Goal: Task Accomplishment & Management: Use online tool/utility

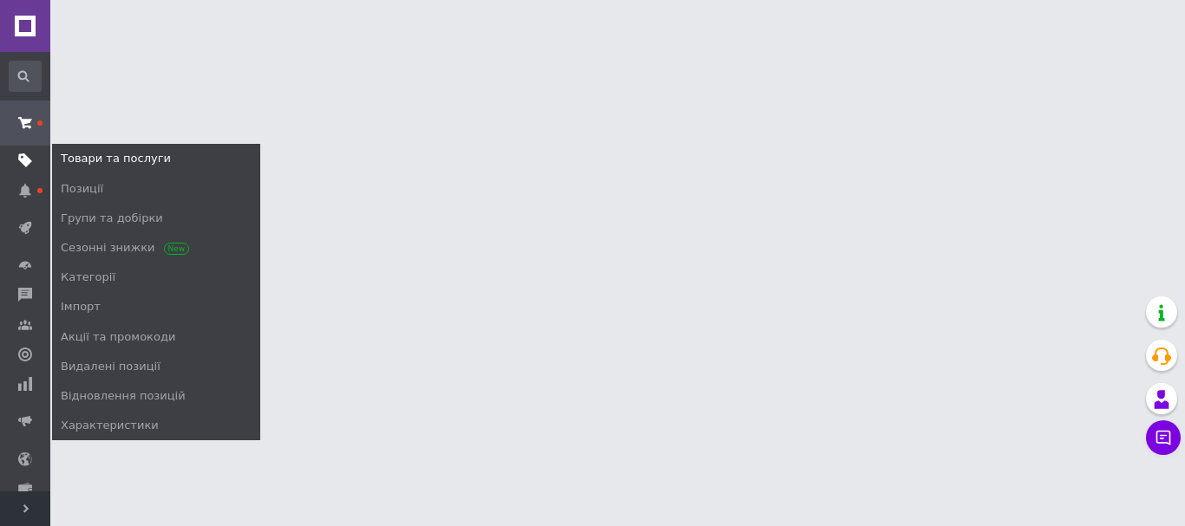
click at [25, 154] on icon at bounding box center [25, 161] width 14 height 14
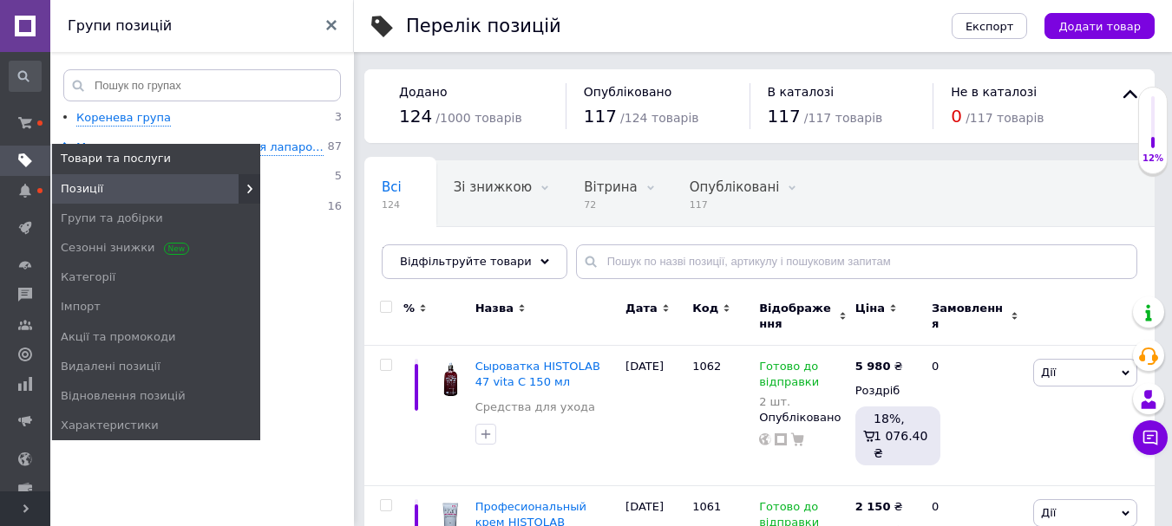
click at [82, 185] on span "Позиції" at bounding box center [82, 189] width 42 height 16
click at [250, 190] on use at bounding box center [249, 189] width 5 height 10
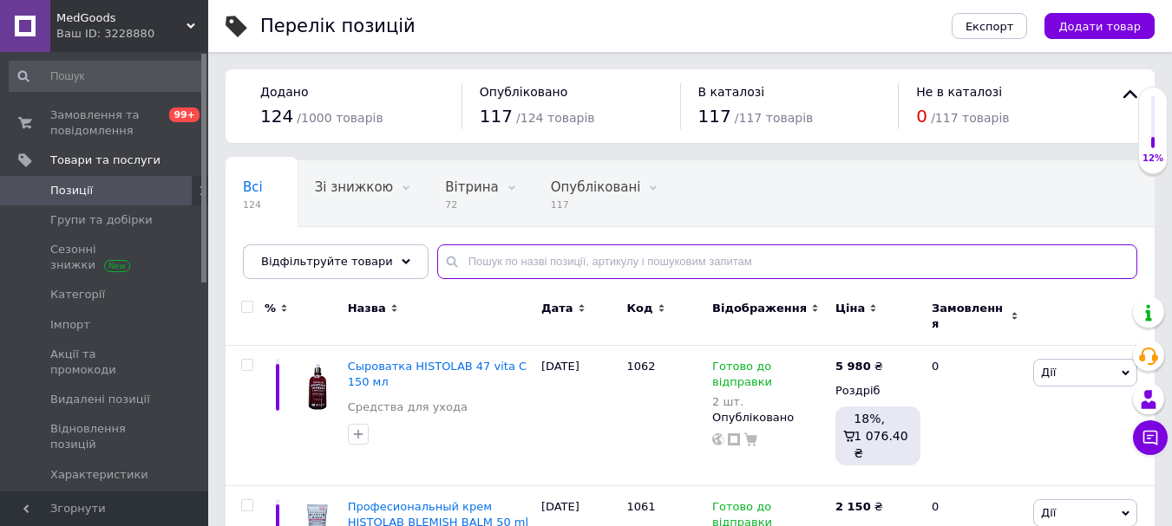
click at [481, 261] on input "text" at bounding box center [787, 262] width 700 height 35
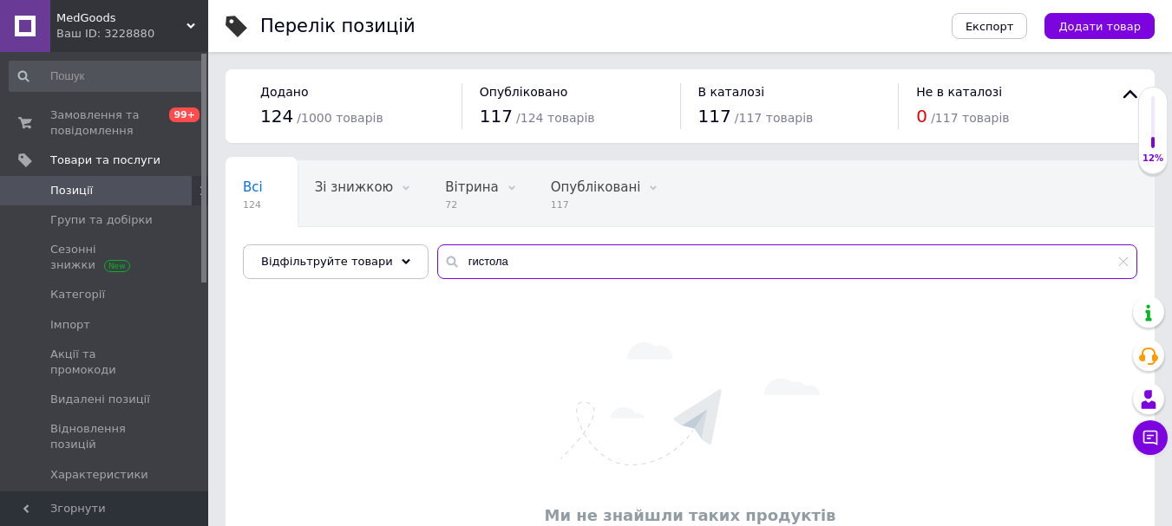
type input "гистола"
drag, startPoint x: 493, startPoint y: 257, endPoint x: 352, endPoint y: 256, distance: 140.5
click at [356, 259] on div "Відфільтруйте товари гистола" at bounding box center [690, 262] width 894 height 35
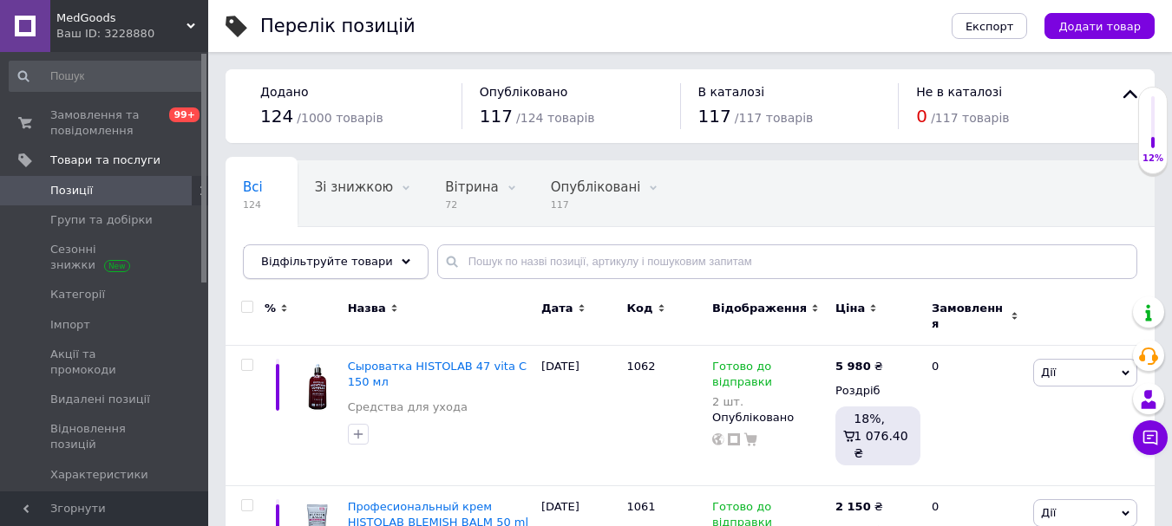
click at [390, 263] on div "Відфільтруйте товари" at bounding box center [336, 262] width 186 height 35
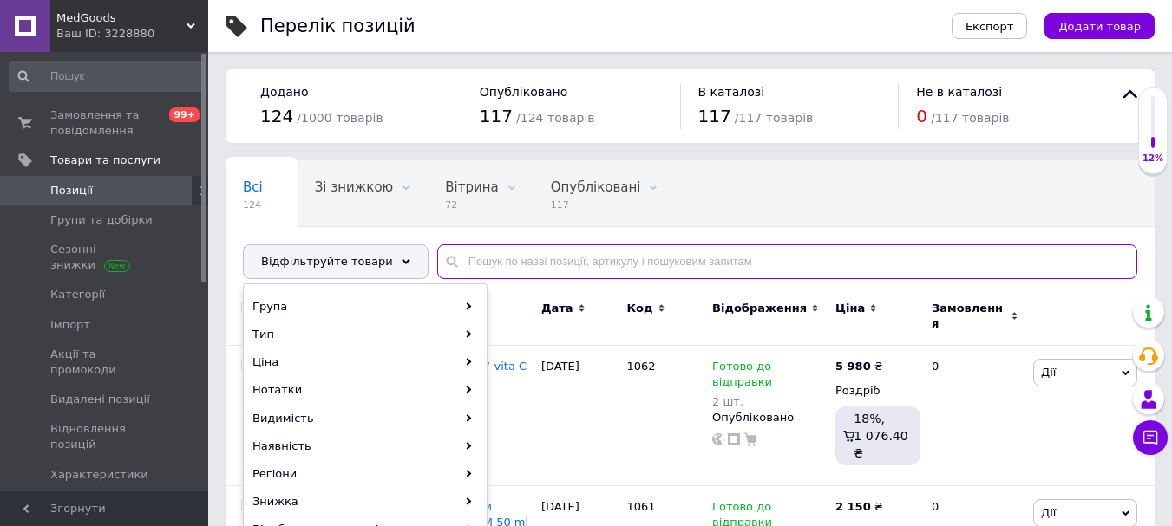
click at [473, 251] on input "text" at bounding box center [787, 262] width 700 height 35
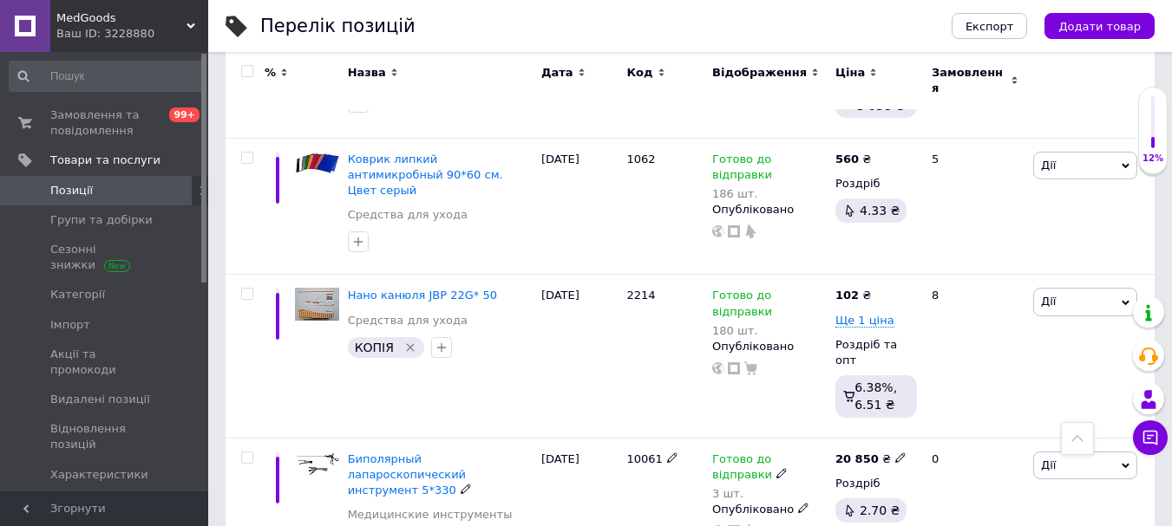
scroll to position [607, 0]
